Goal: Task Accomplishment & Management: Use online tool/utility

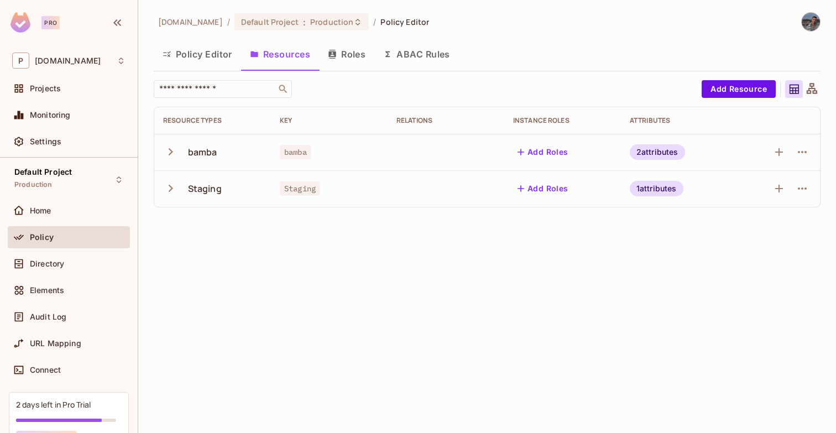
click at [179, 155] on button "button" at bounding box center [172, 152] width 19 height 24
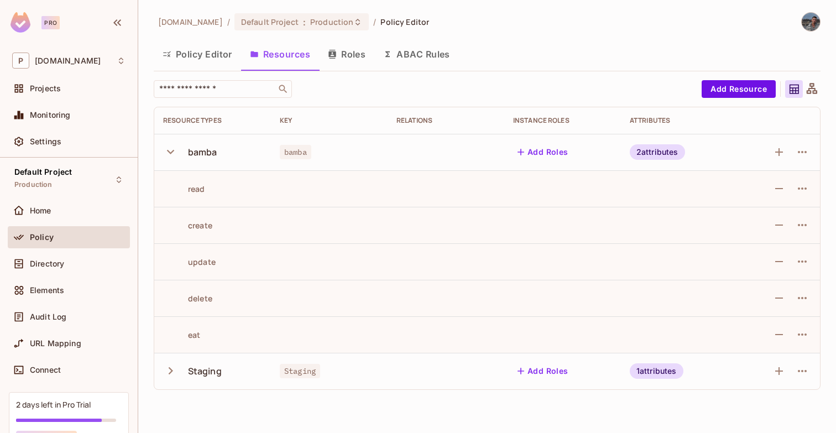
click at [417, 51] on button "ABAC Rules" at bounding box center [417, 54] width 85 height 28
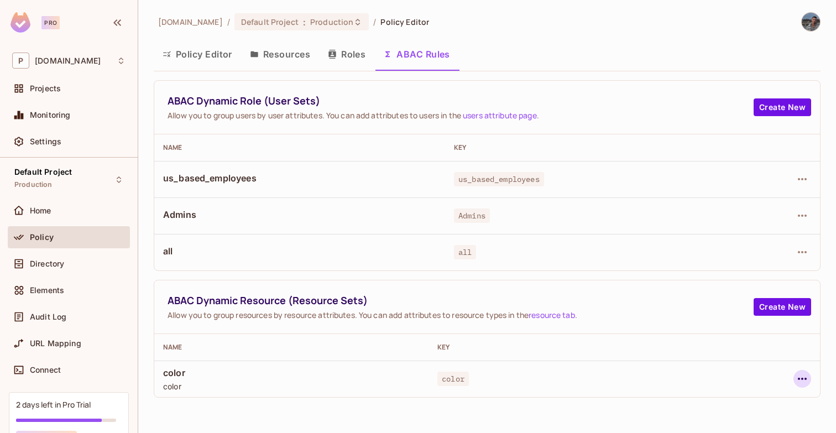
click at [804, 374] on icon "button" at bounding box center [802, 378] width 13 height 13
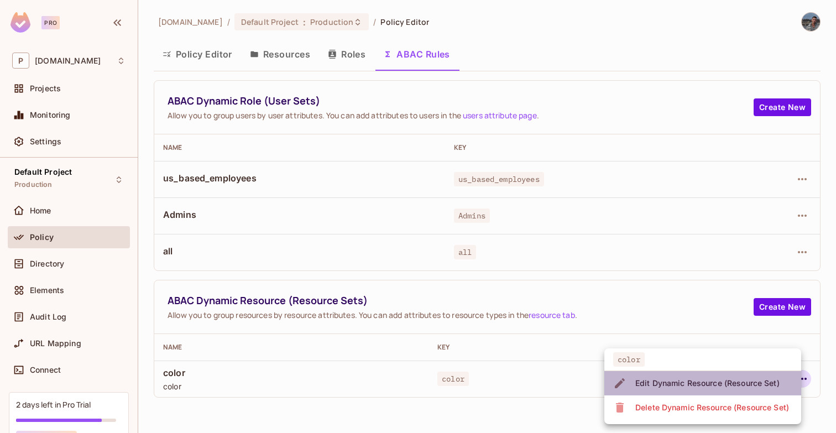
click at [753, 376] on span "Edit Dynamic Resource (Resource Set)" at bounding box center [707, 384] width 151 height 18
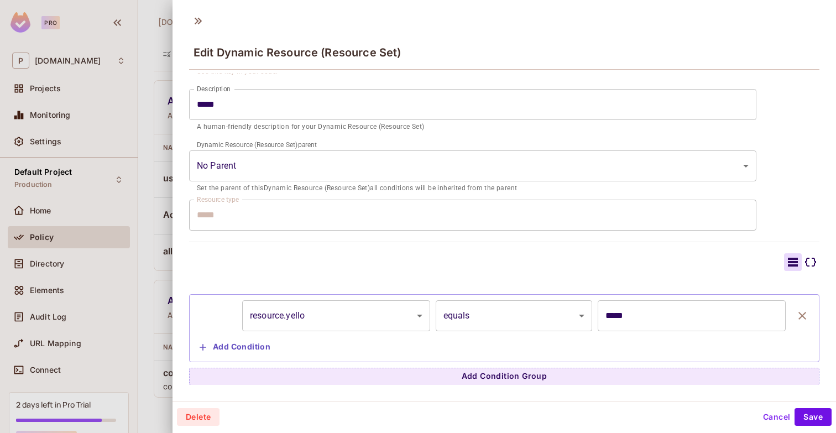
scroll to position [2, 0]
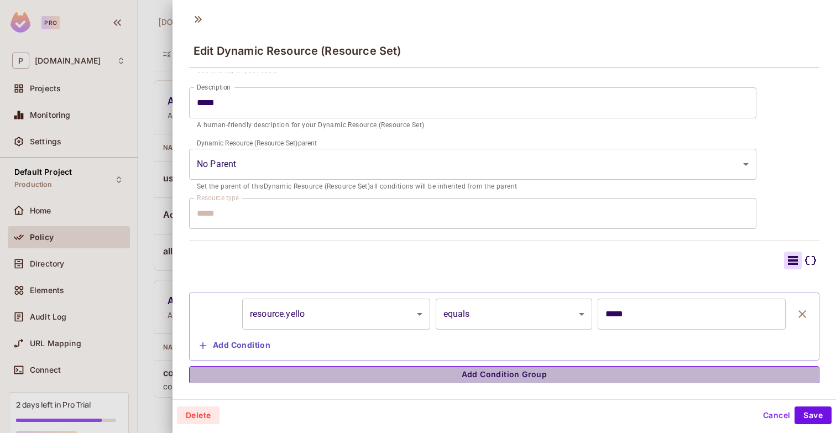
click at [615, 379] on button "Add Condition Group" at bounding box center [504, 375] width 631 height 18
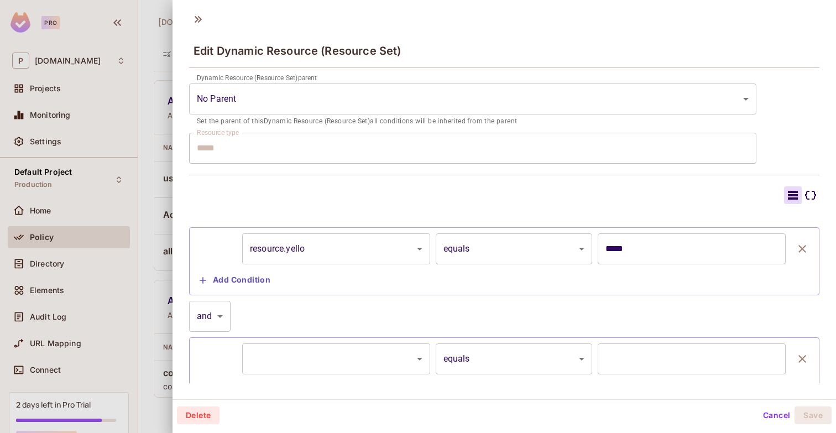
scroll to position [236, 0]
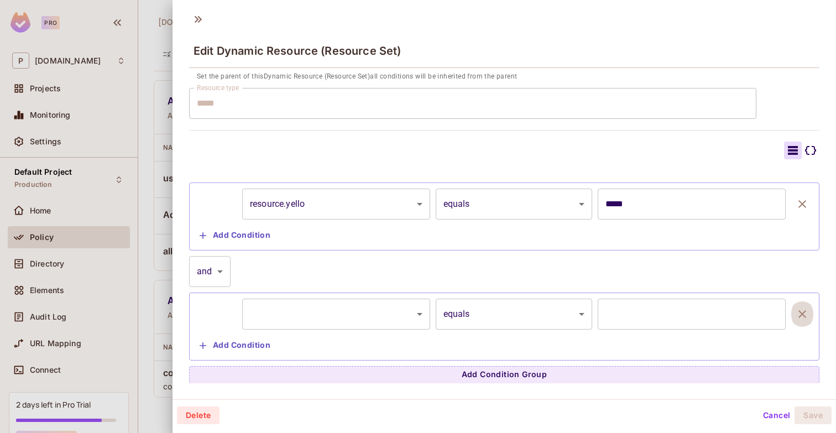
click at [800, 315] on icon "button" at bounding box center [803, 314] width 8 height 8
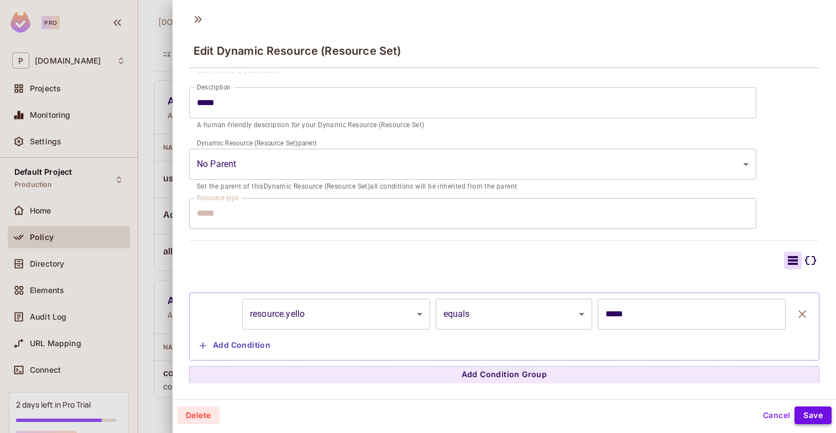
click at [808, 408] on button "Save" at bounding box center [813, 416] width 37 height 18
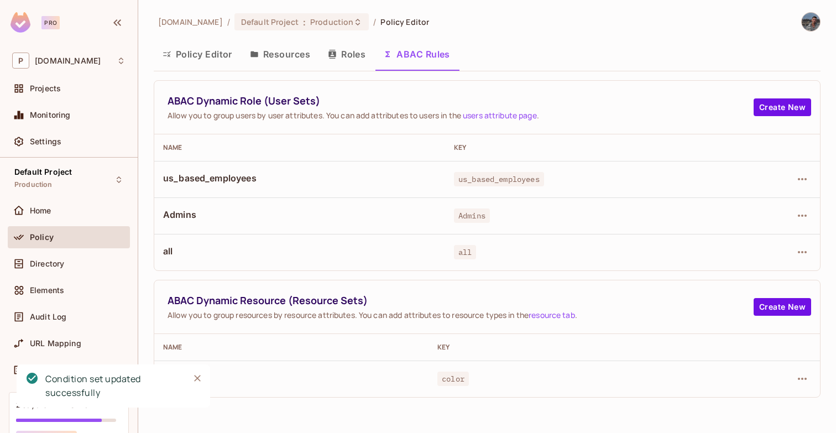
click at [202, 45] on button "Policy Editor" at bounding box center [197, 54] width 87 height 28
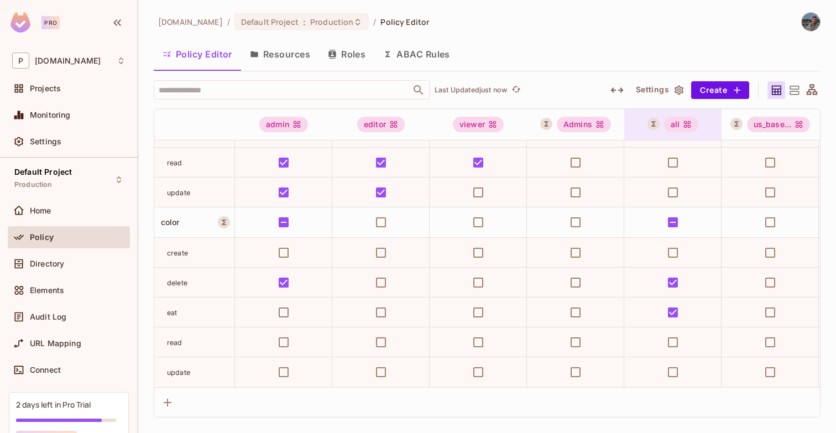
scroll to position [263, 12]
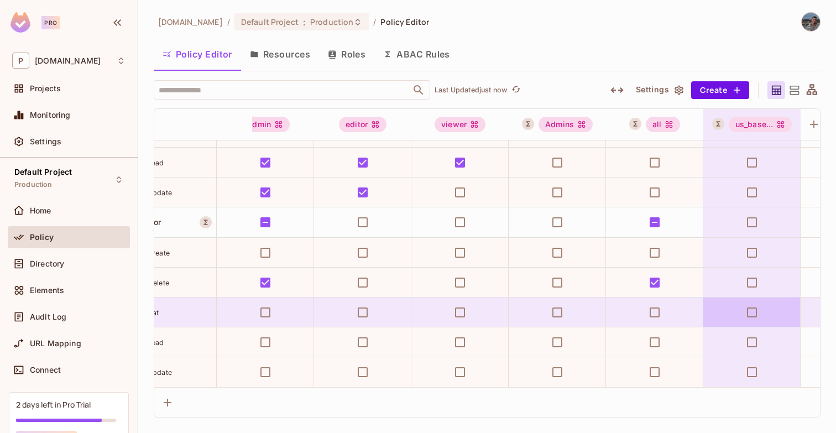
scroll to position [263, 0]
